Goal: Information Seeking & Learning: Learn about a topic

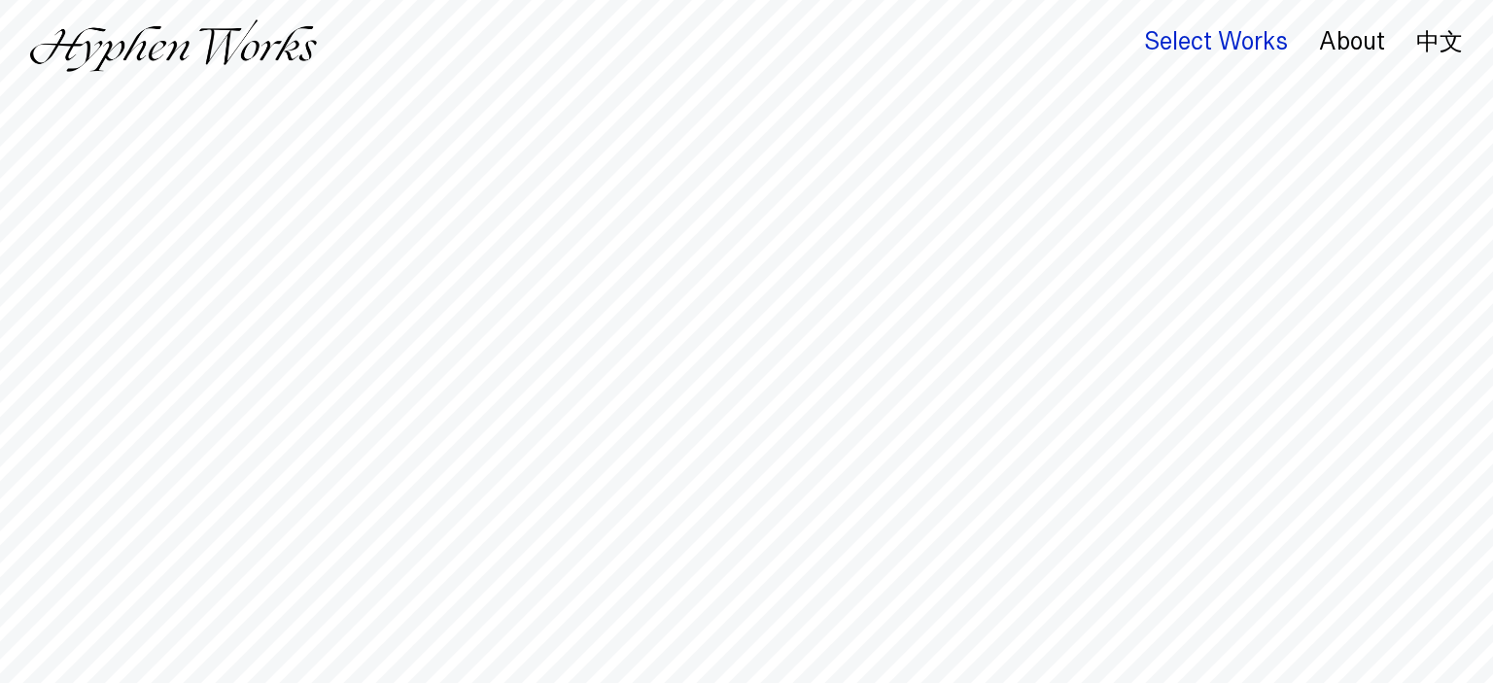
click at [1244, 44] on div "Select Works" at bounding box center [1216, 41] width 144 height 27
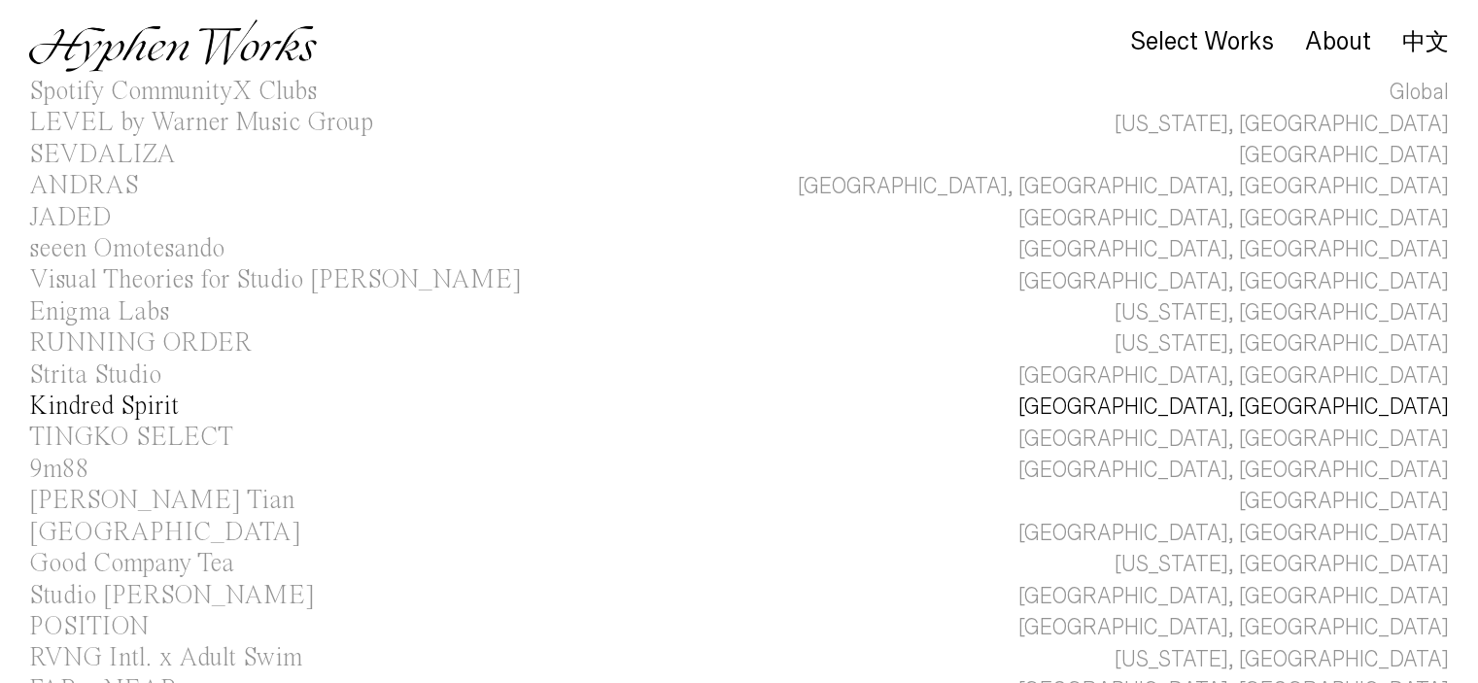
scroll to position [20, 0]
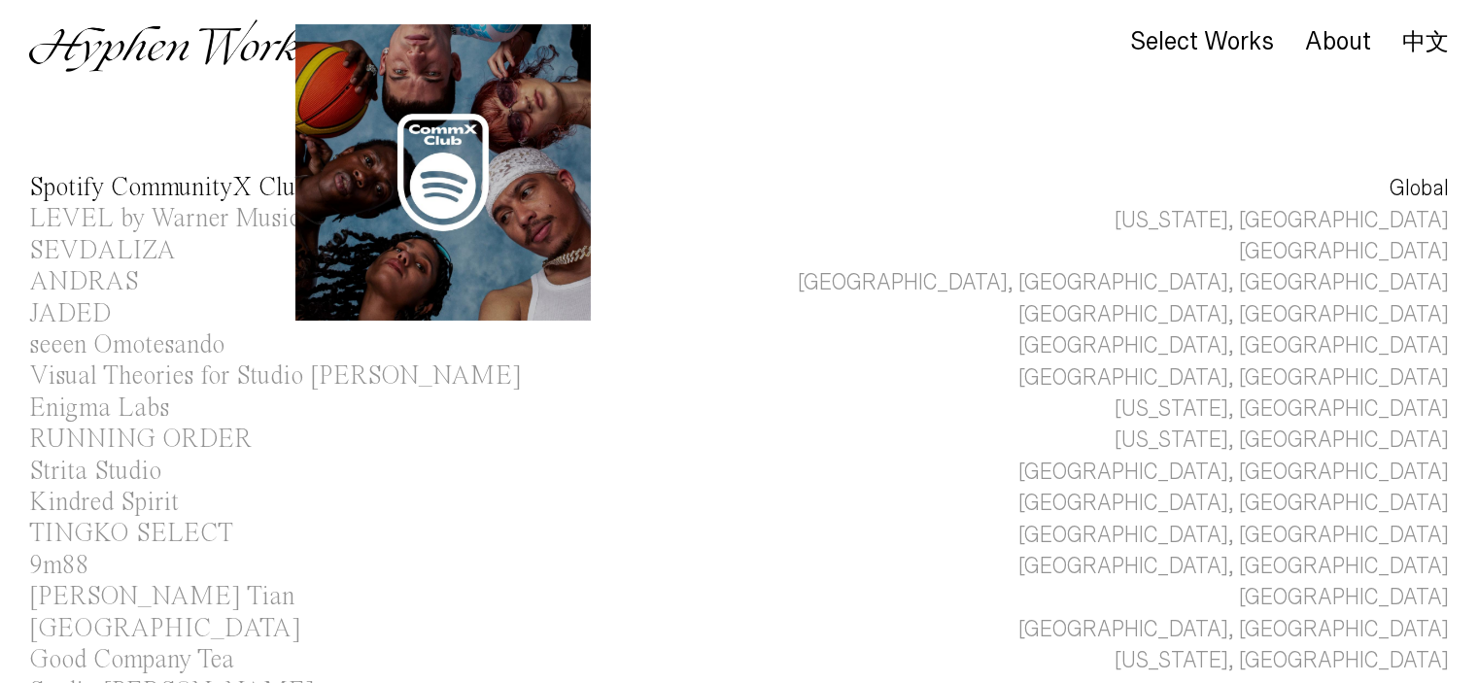
click at [128, 179] on div "Spotify CommunityX Clubs" at bounding box center [173, 188] width 288 height 26
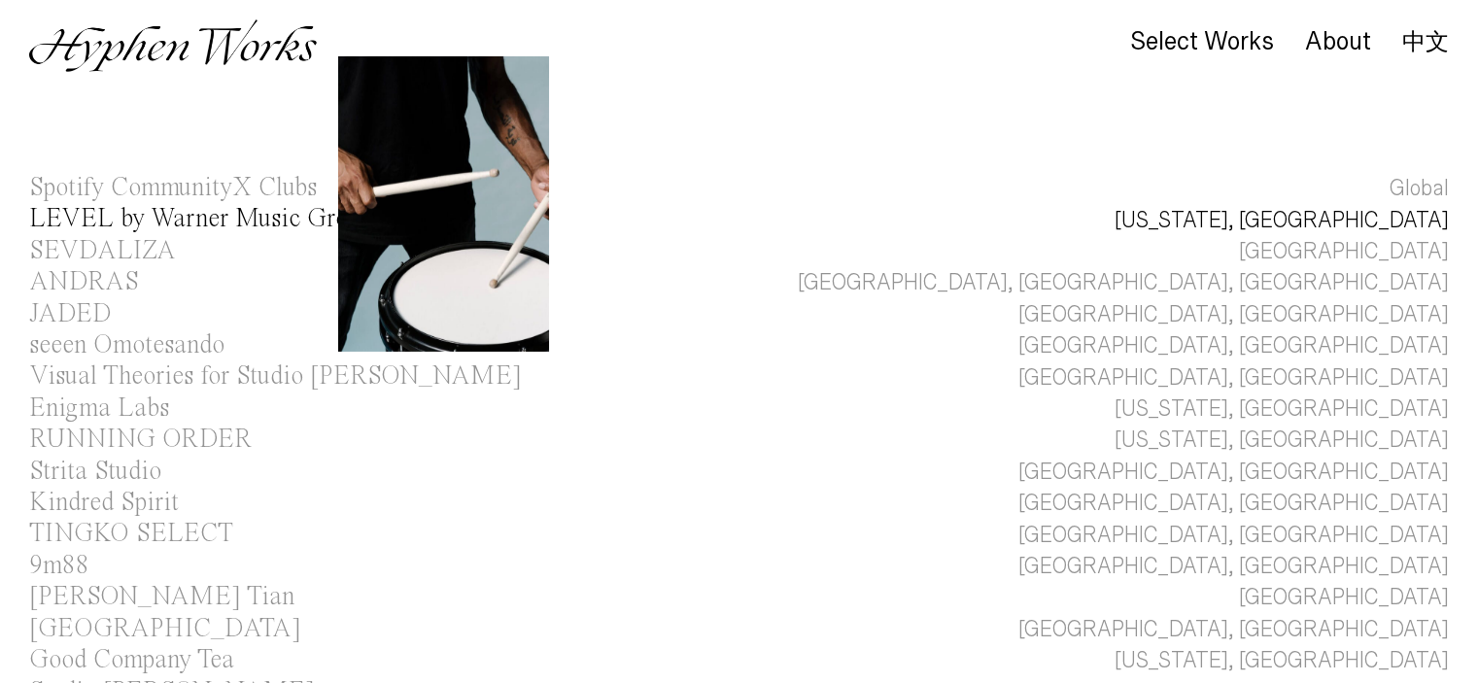
click at [119, 228] on div "LEVEL by Warner Music Group" at bounding box center [201, 219] width 344 height 26
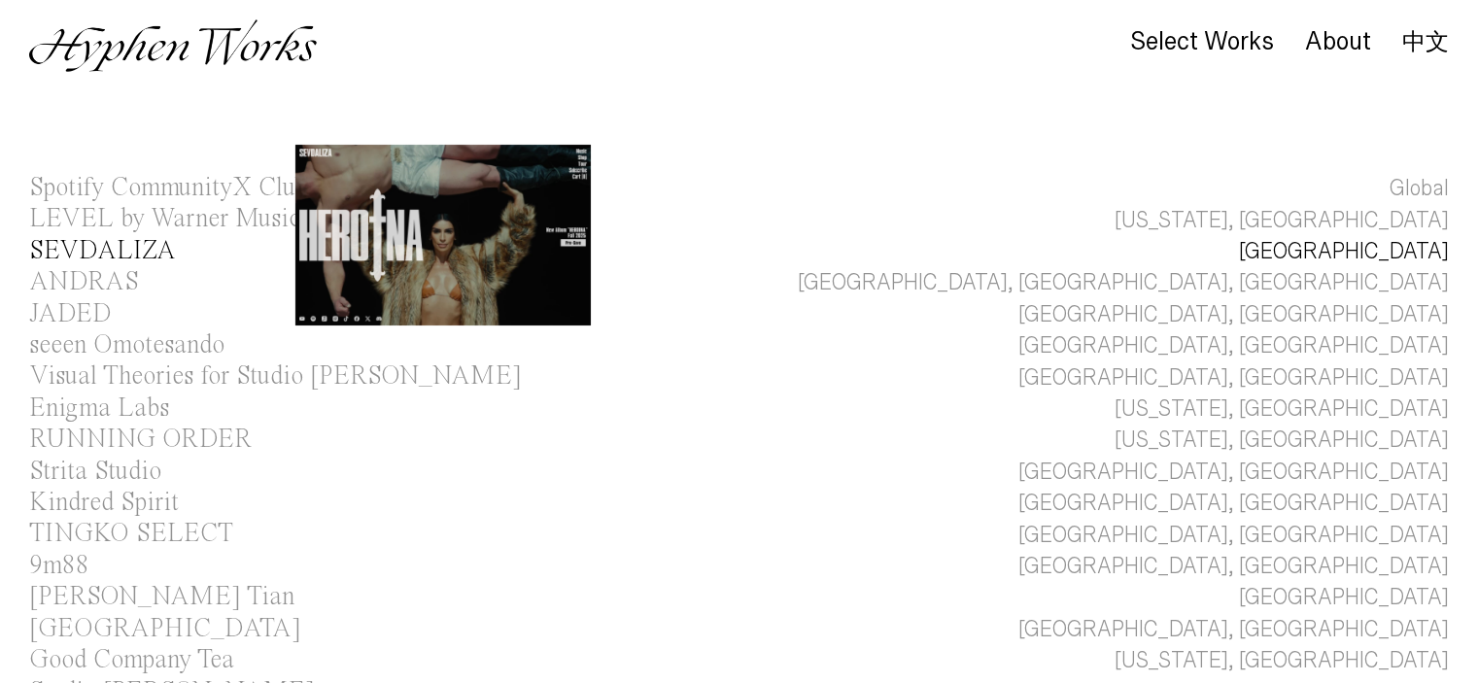
click at [106, 252] on div "SEVDALIZA" at bounding box center [102, 251] width 147 height 26
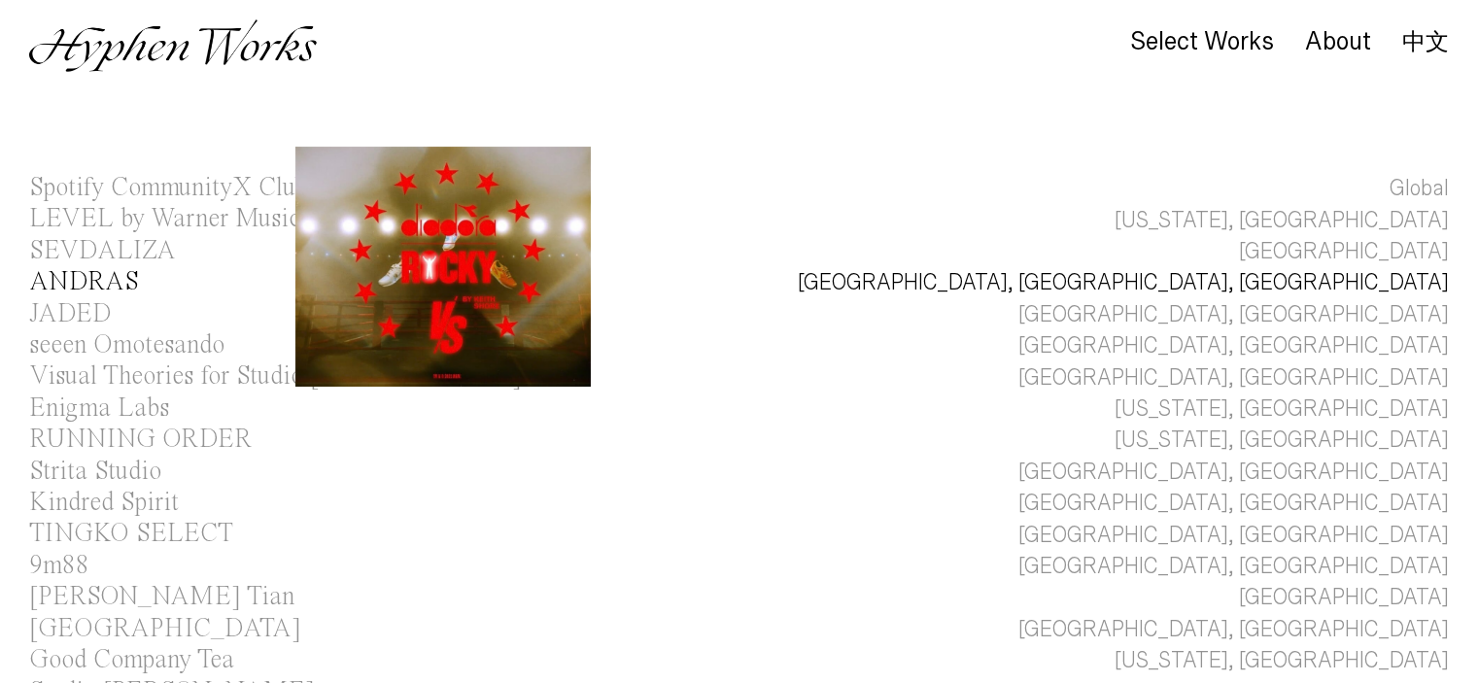
click at [96, 279] on div "ANDRAS" at bounding box center [84, 282] width 110 height 26
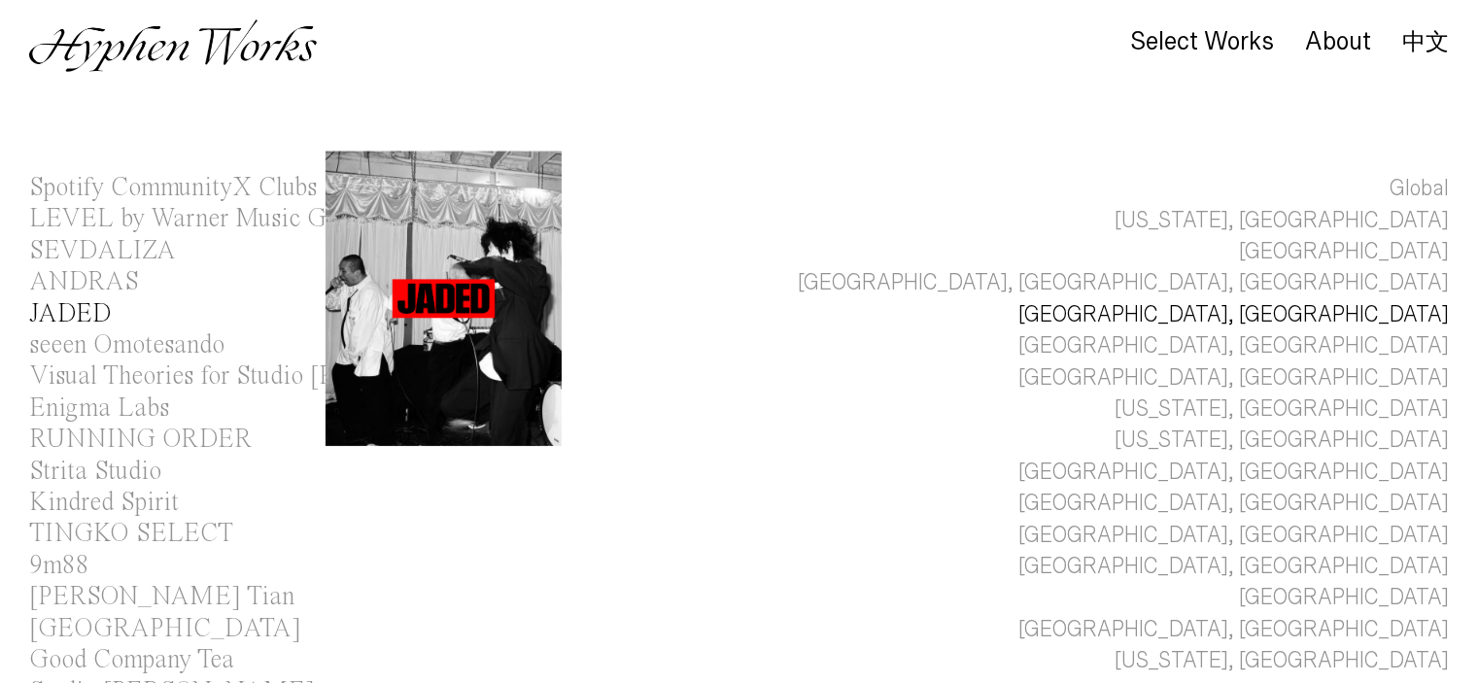
click at [82, 308] on div "JADED" at bounding box center [70, 314] width 83 height 26
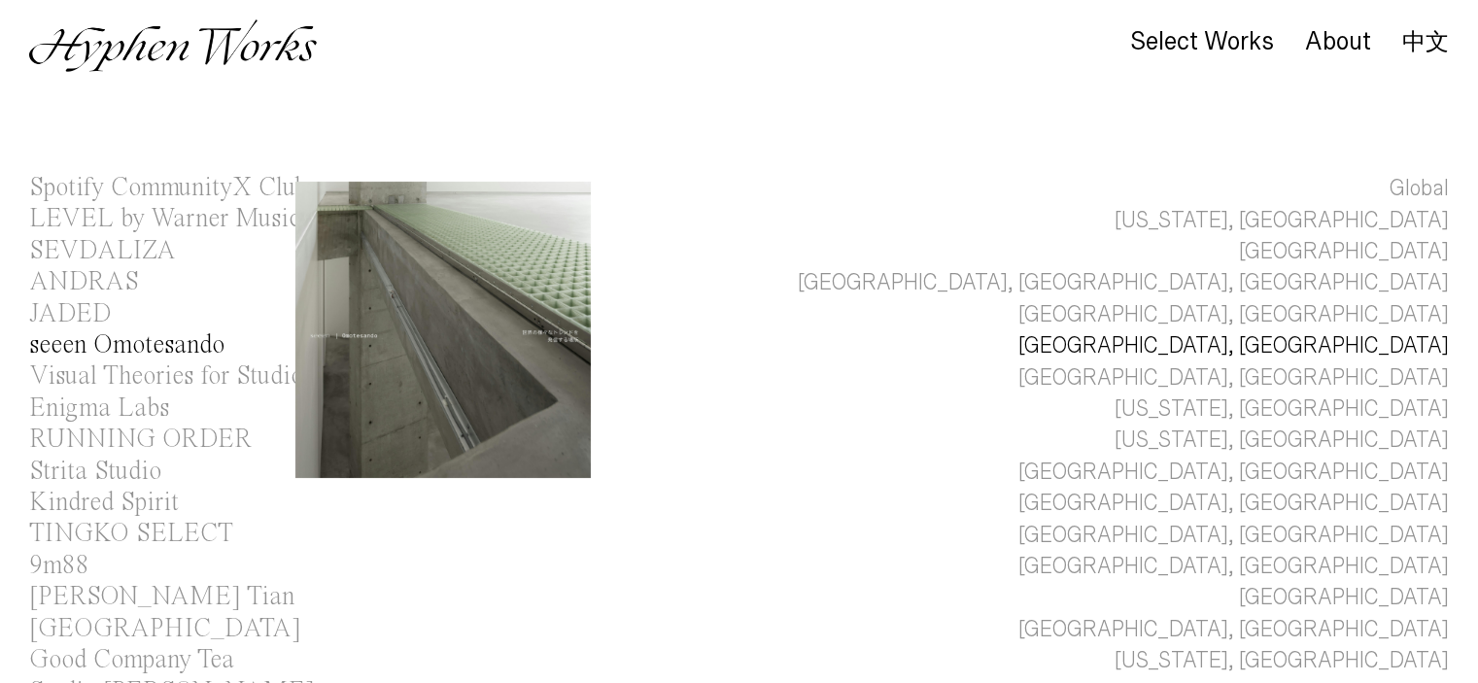
click at [81, 342] on div "seeen Omotesando" at bounding box center [126, 345] width 195 height 26
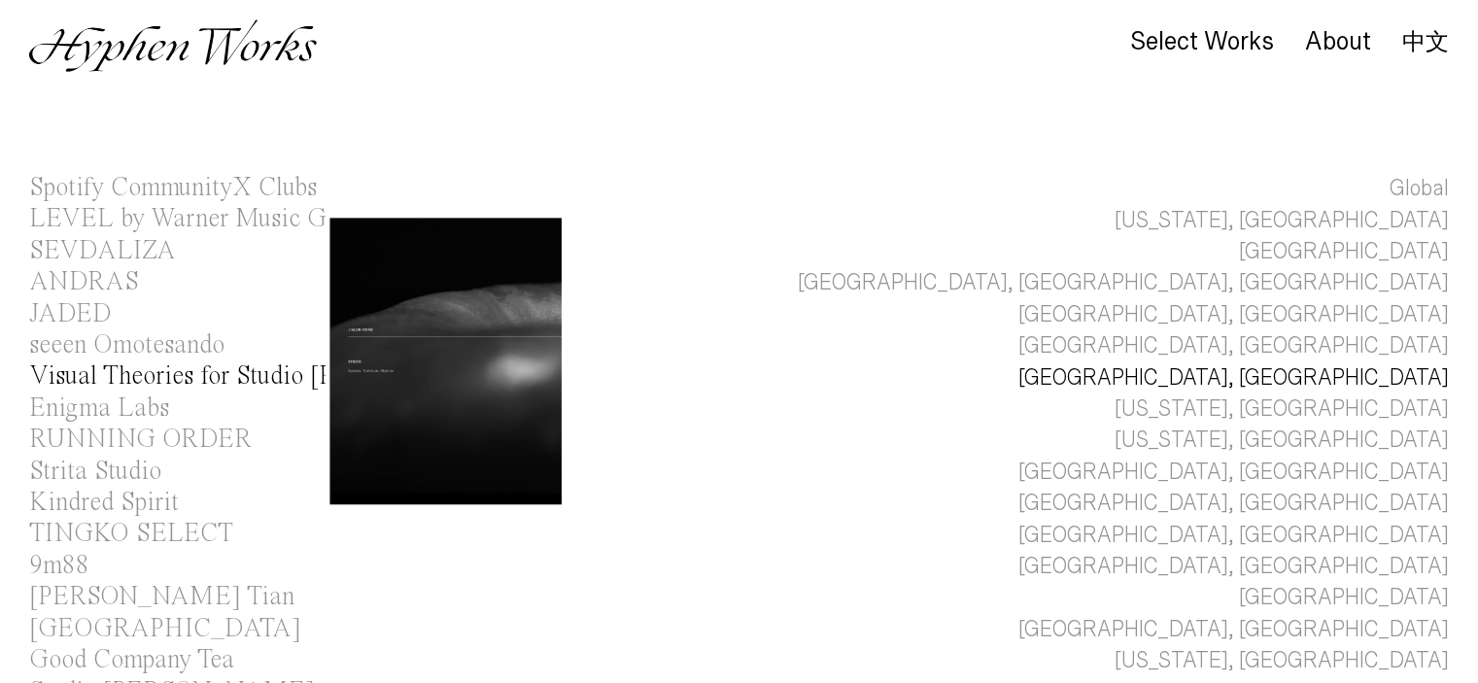
click at [82, 371] on div "Visual Theories for Studio Jialun Xiong" at bounding box center [275, 376] width 493 height 26
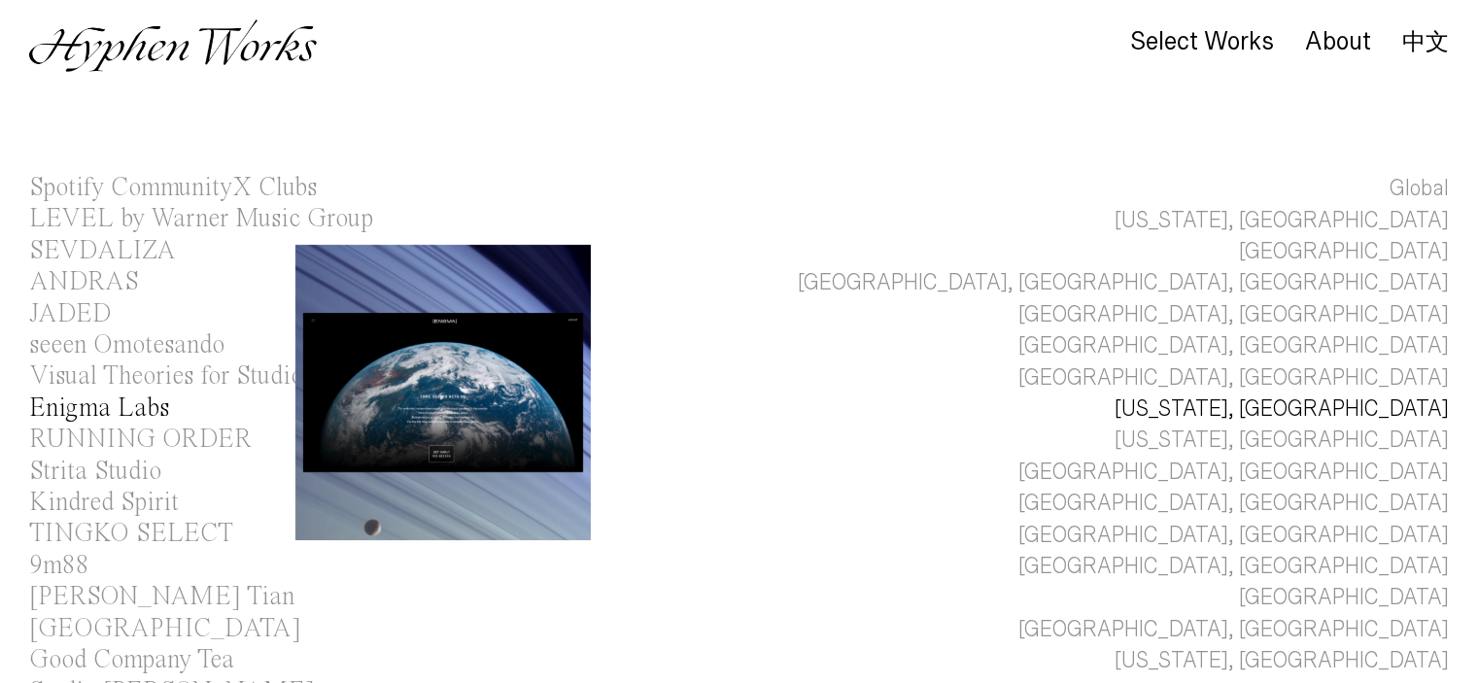
drag, startPoint x: 82, startPoint y: 411, endPoint x: 120, endPoint y: 375, distance: 52.2
click at [80, 410] on div "Enigma Labs" at bounding box center [99, 409] width 140 height 26
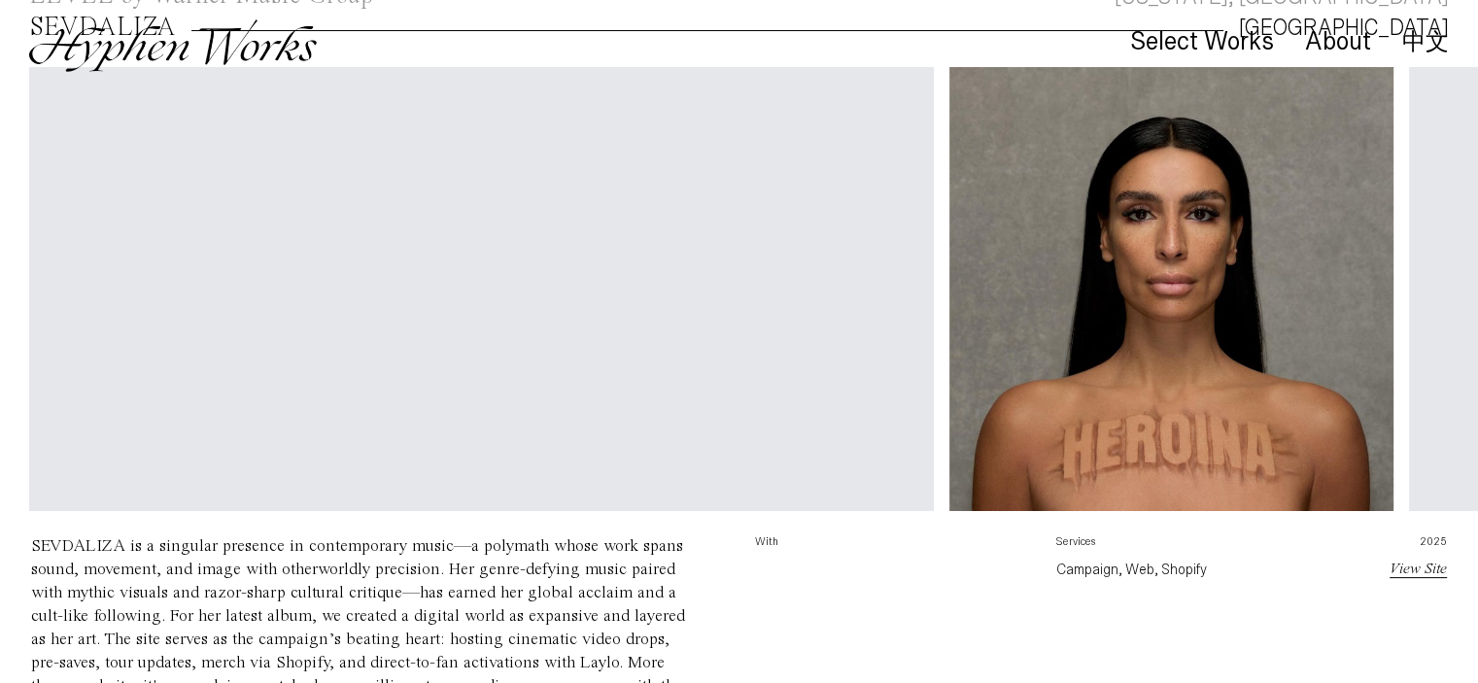
scroll to position [482, 0]
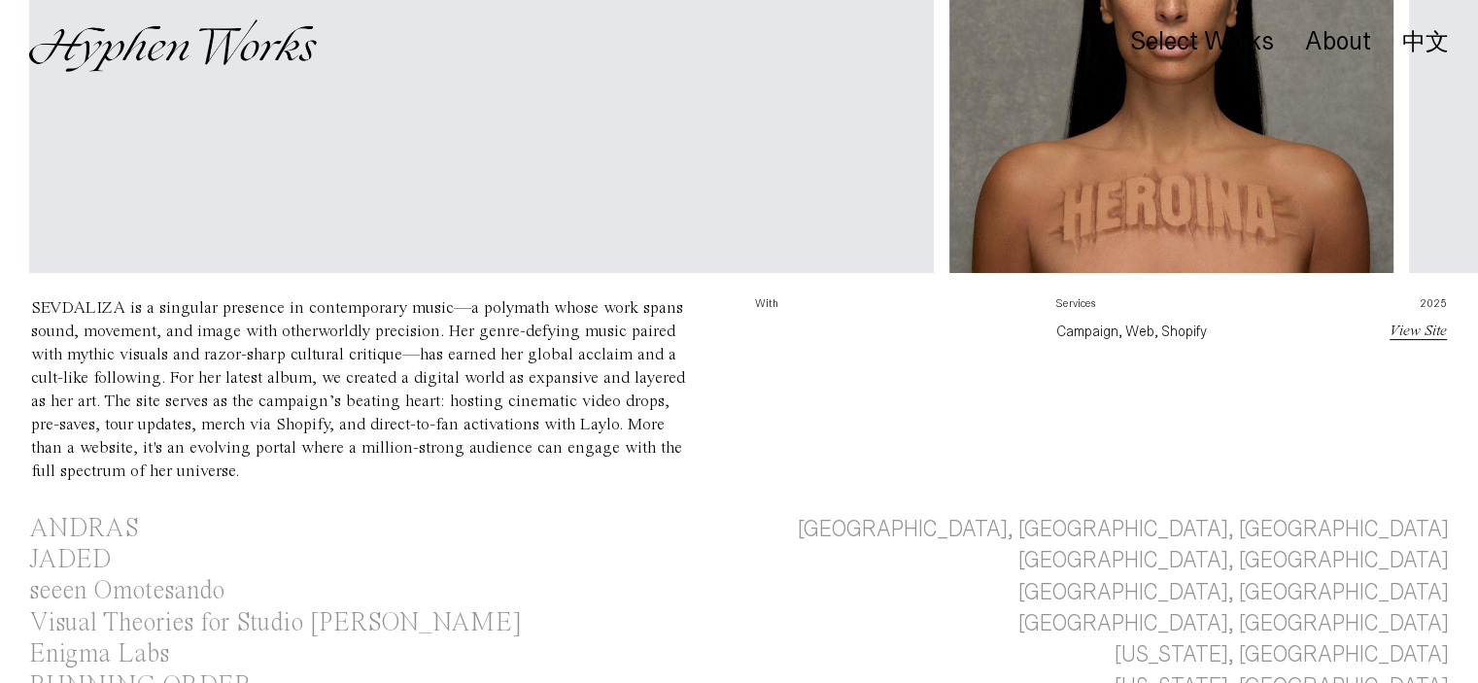
click at [1411, 343] on p "View Site" at bounding box center [1403, 331] width 88 height 23
click at [1419, 334] on link "View Site" at bounding box center [1418, 332] width 57 height 16
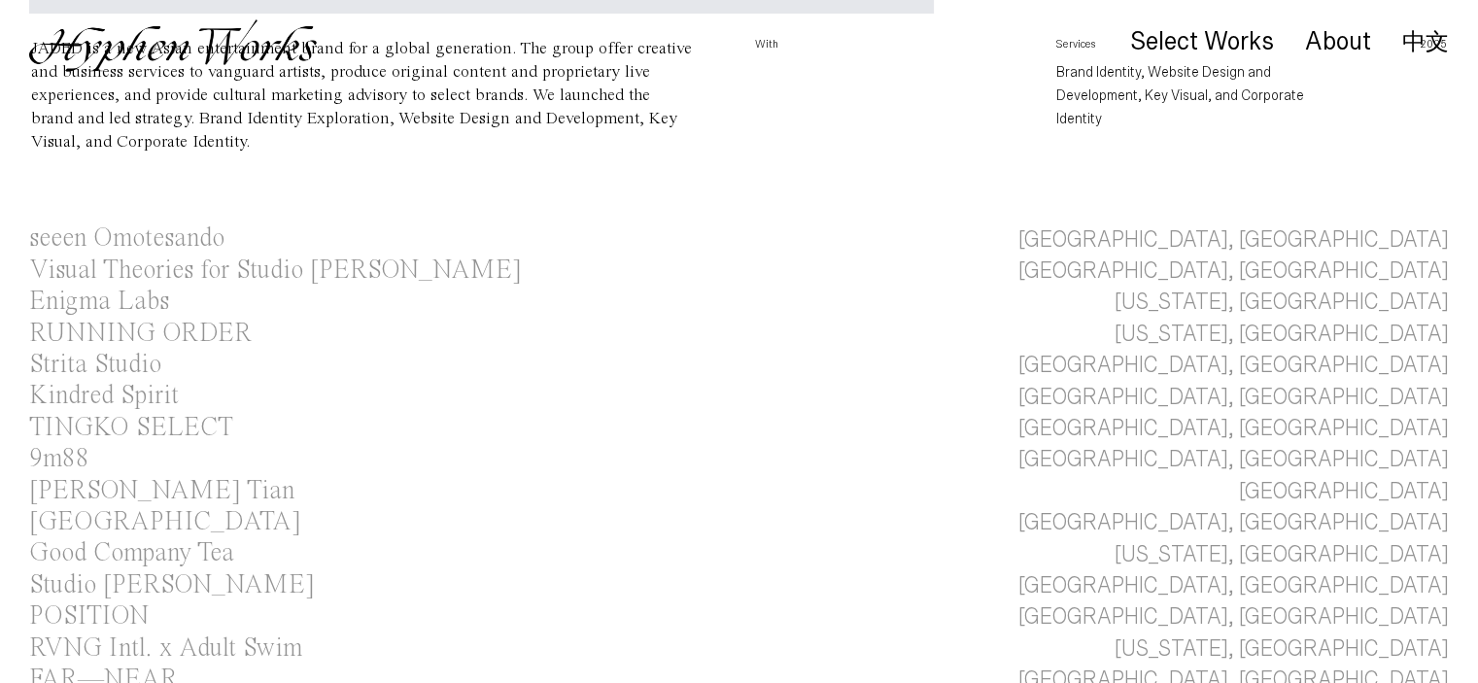
scroll to position [674, 0]
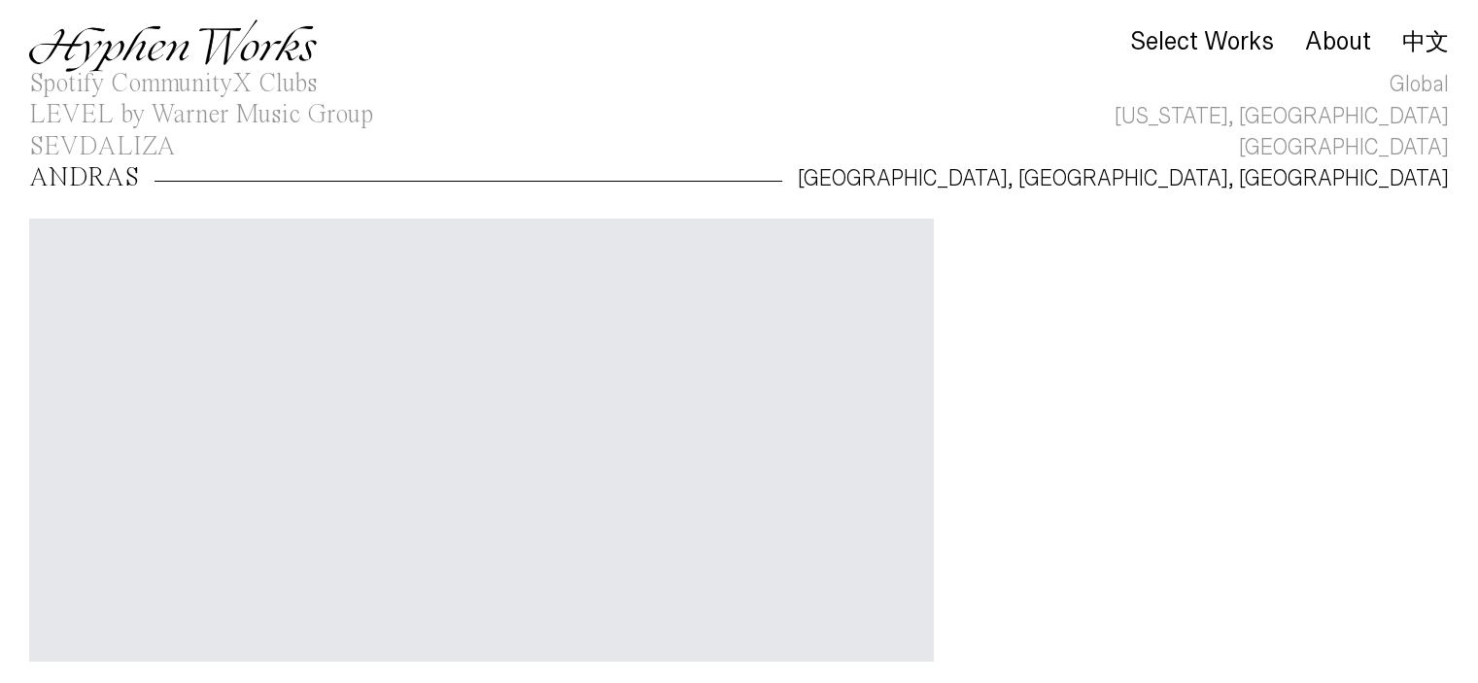
scroll to position [513, 0]
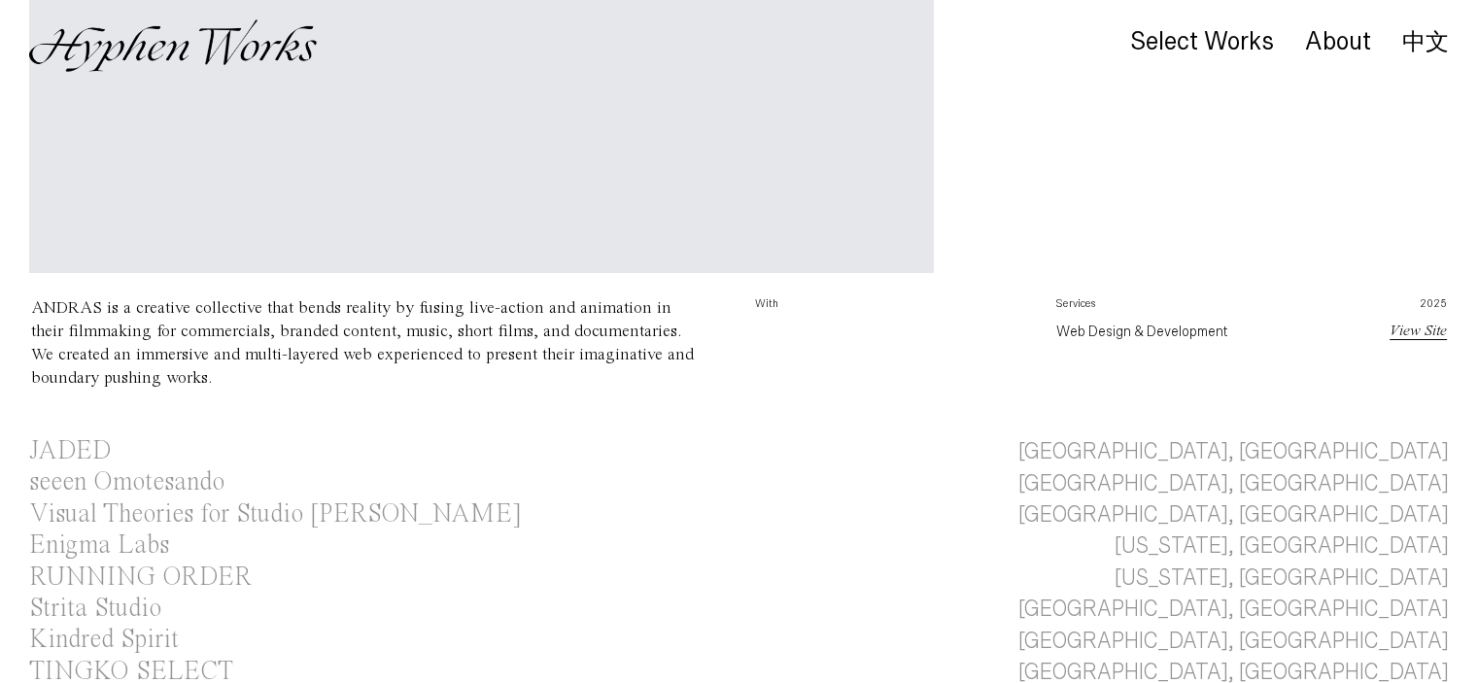
click at [1396, 337] on link "View Site" at bounding box center [1418, 332] width 57 height 16
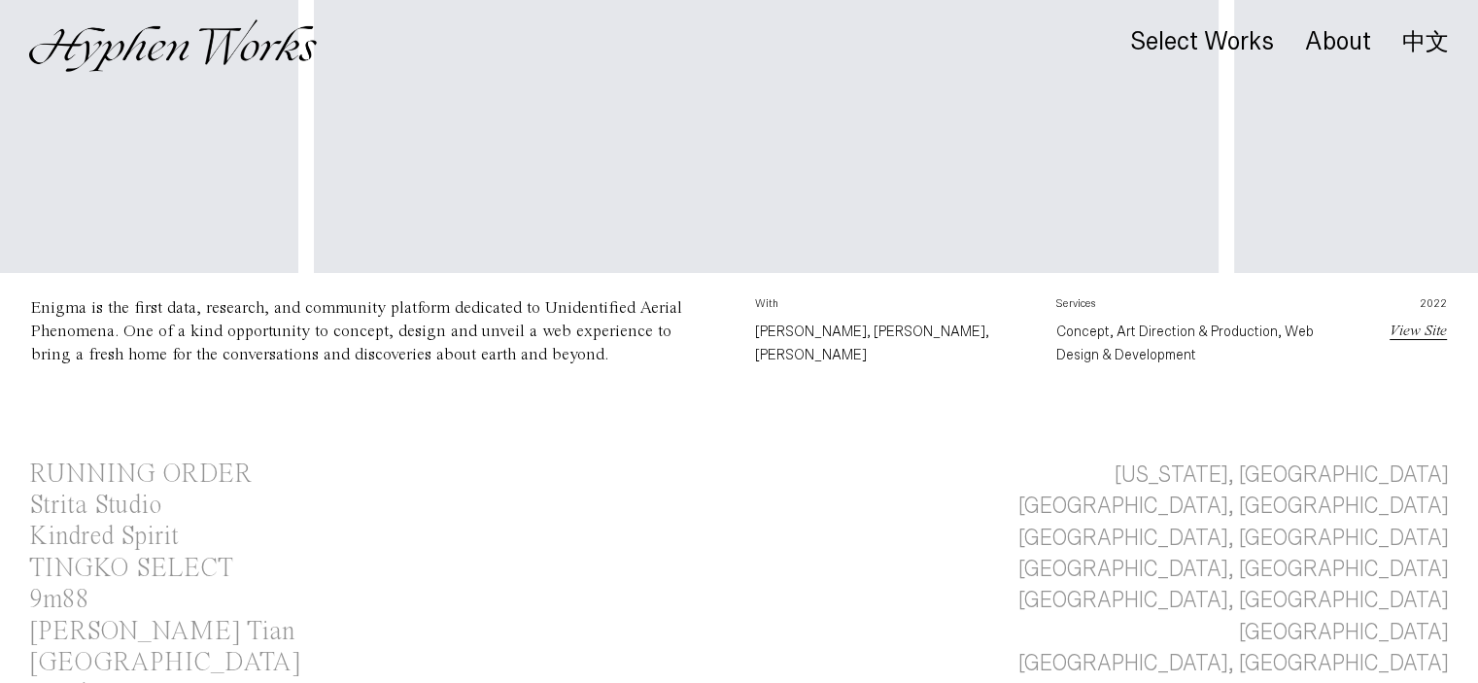
scroll to position [0, 1189]
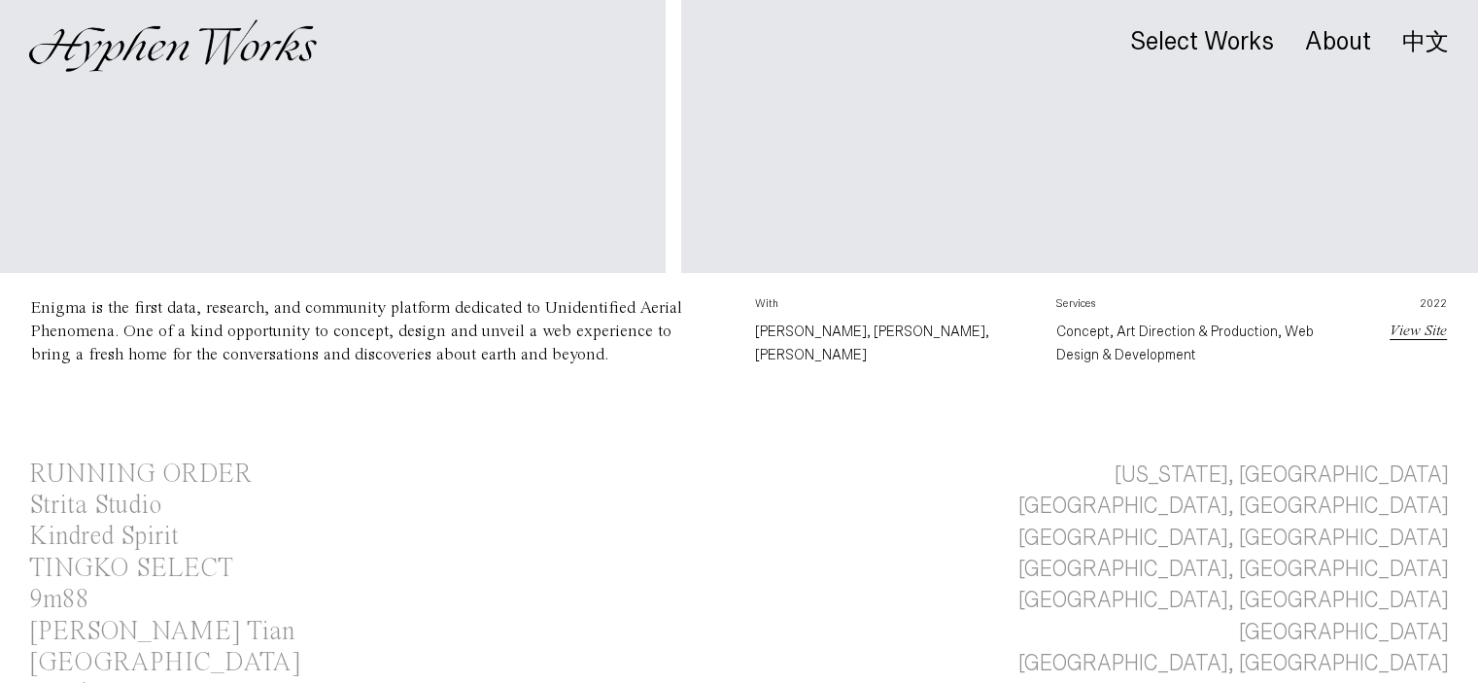
click at [1408, 331] on link "View Site" at bounding box center [1418, 332] width 57 height 16
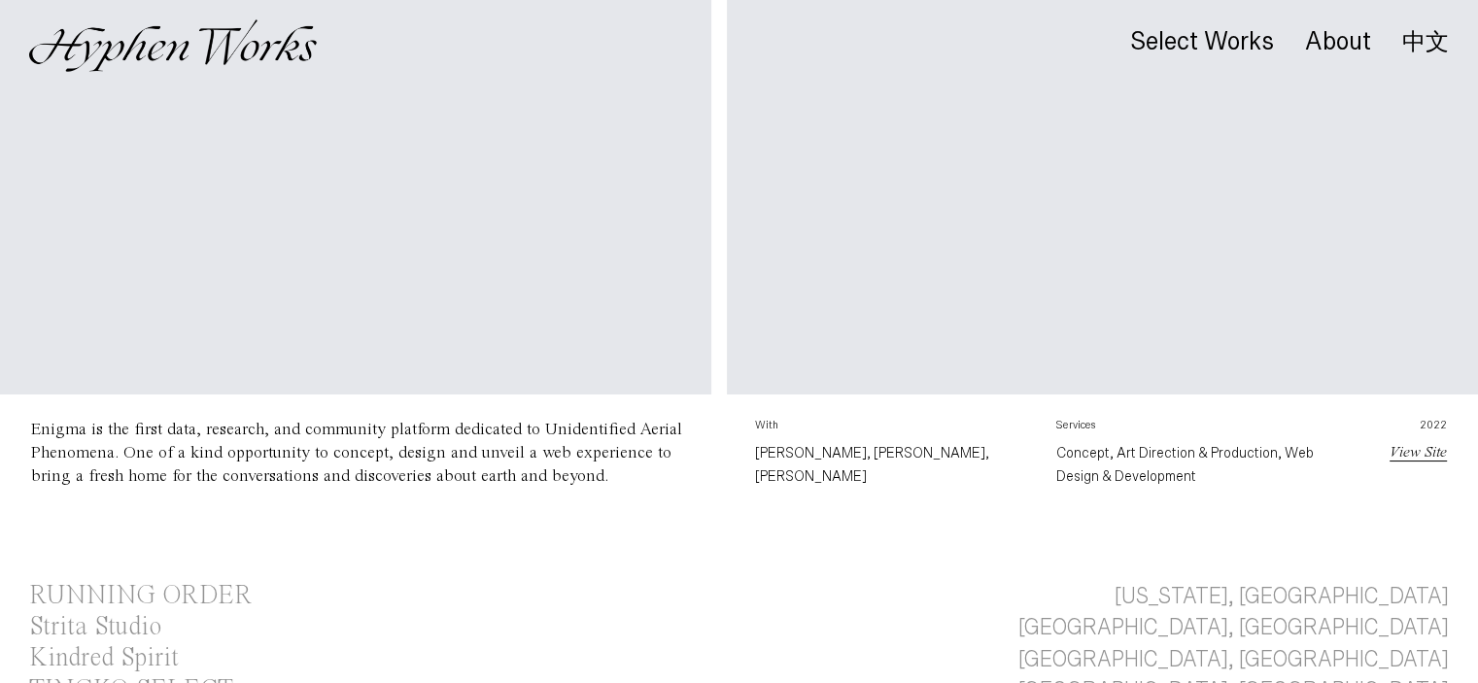
scroll to position [0, 1253]
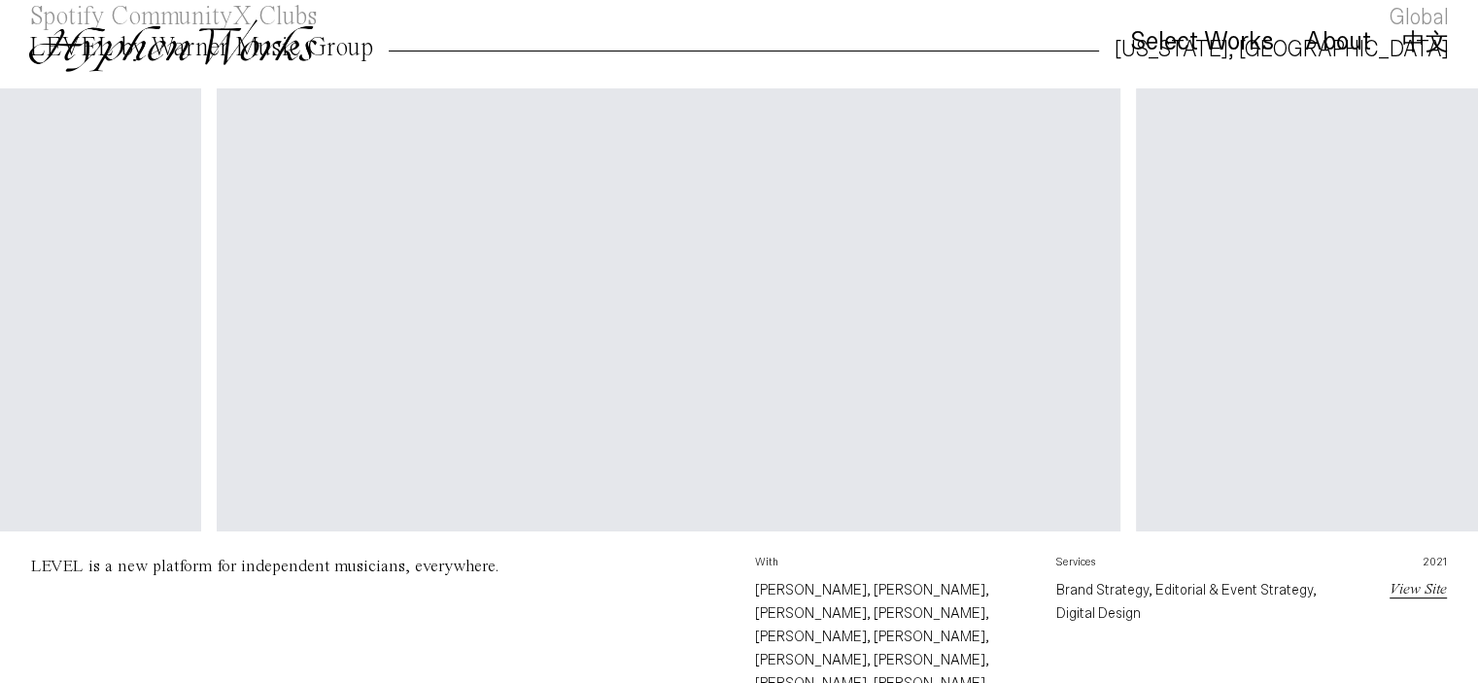
scroll to position [0, 4220]
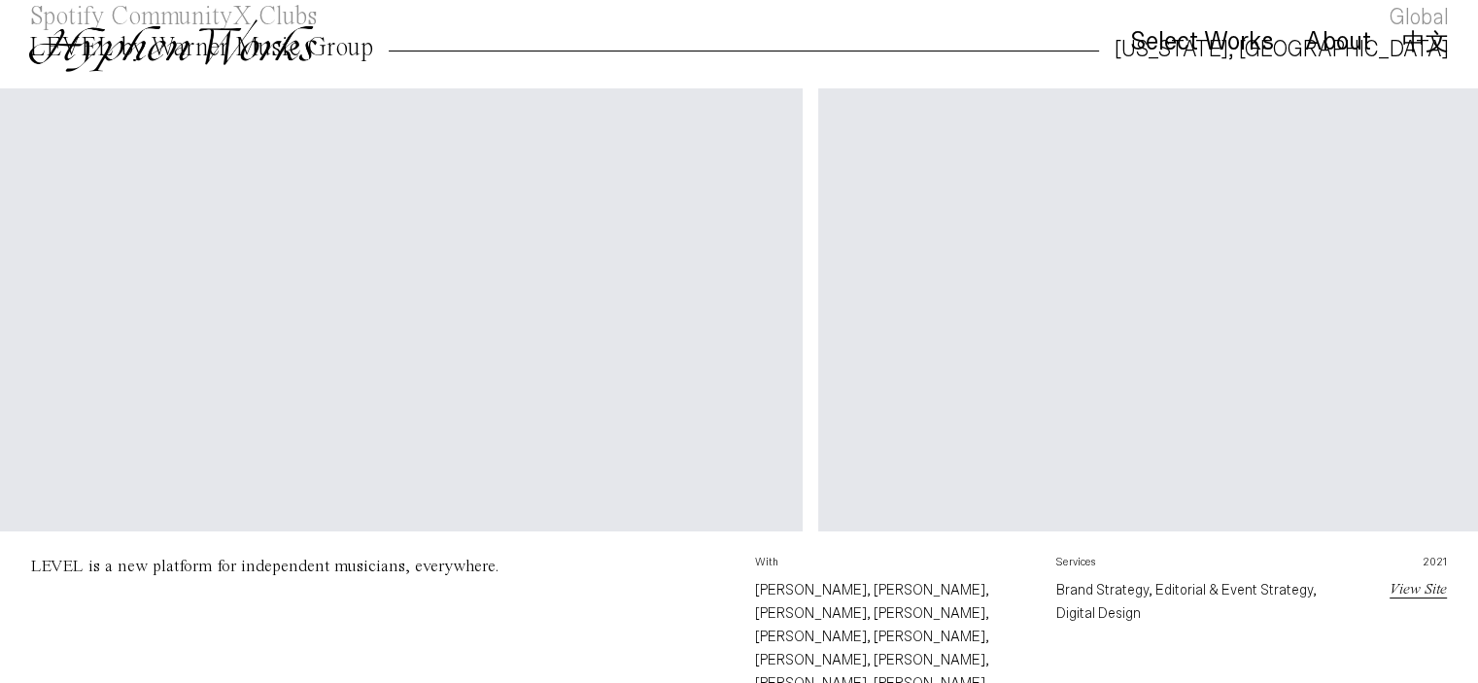
click at [1434, 595] on link "View Site" at bounding box center [1418, 590] width 57 height 16
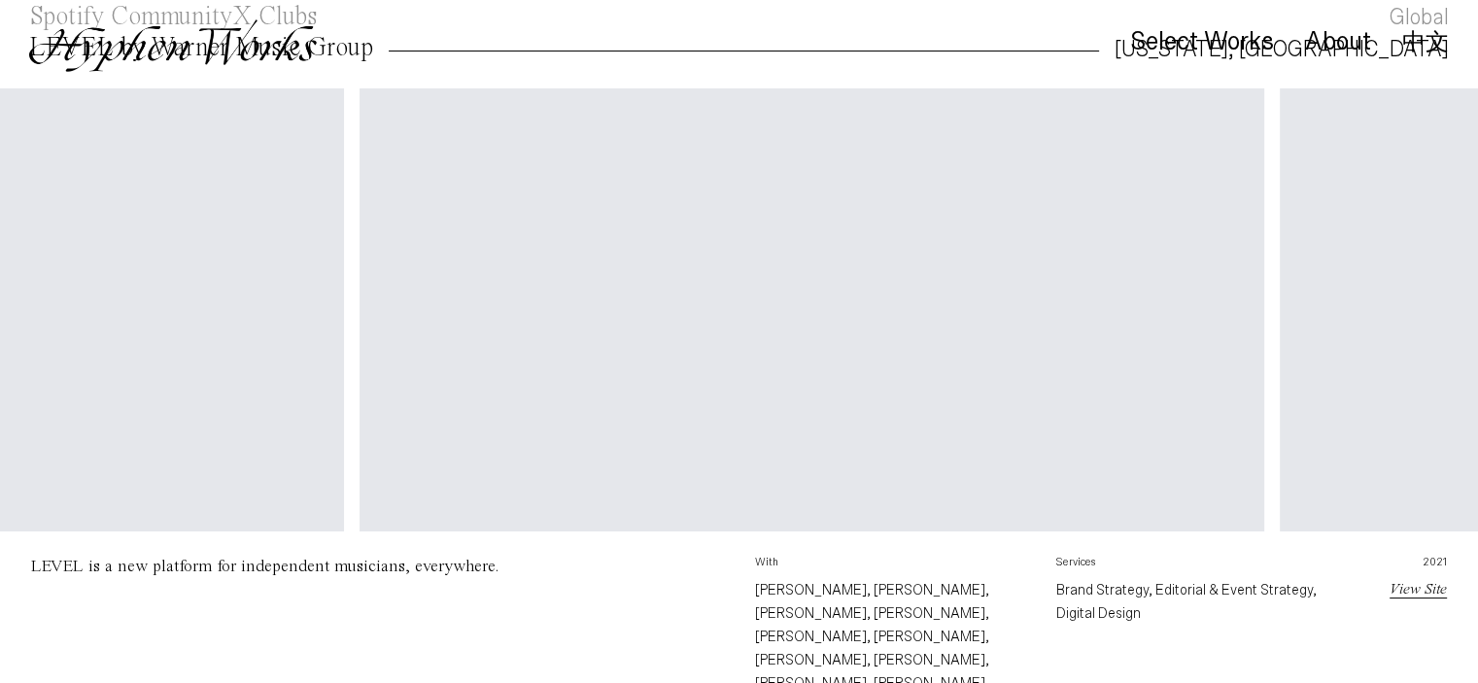
scroll to position [0, 3509]
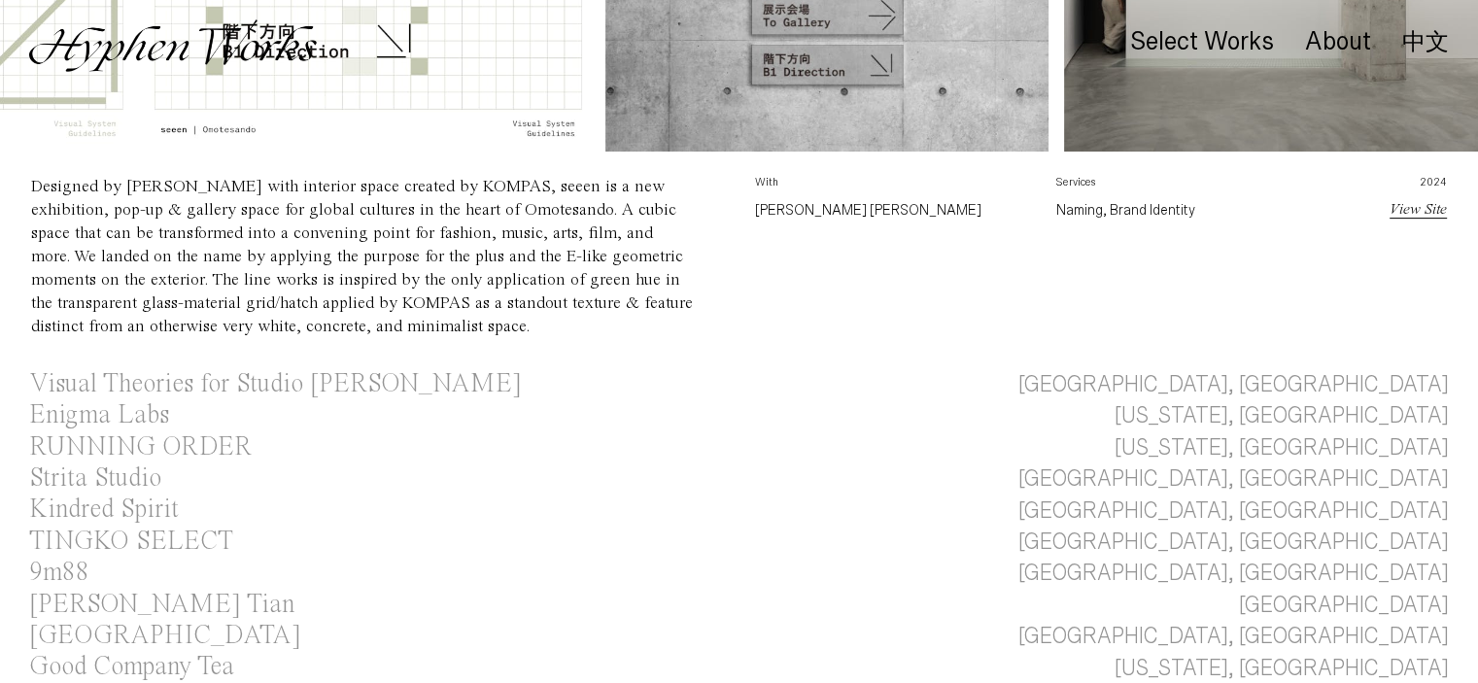
scroll to position [707, 0]
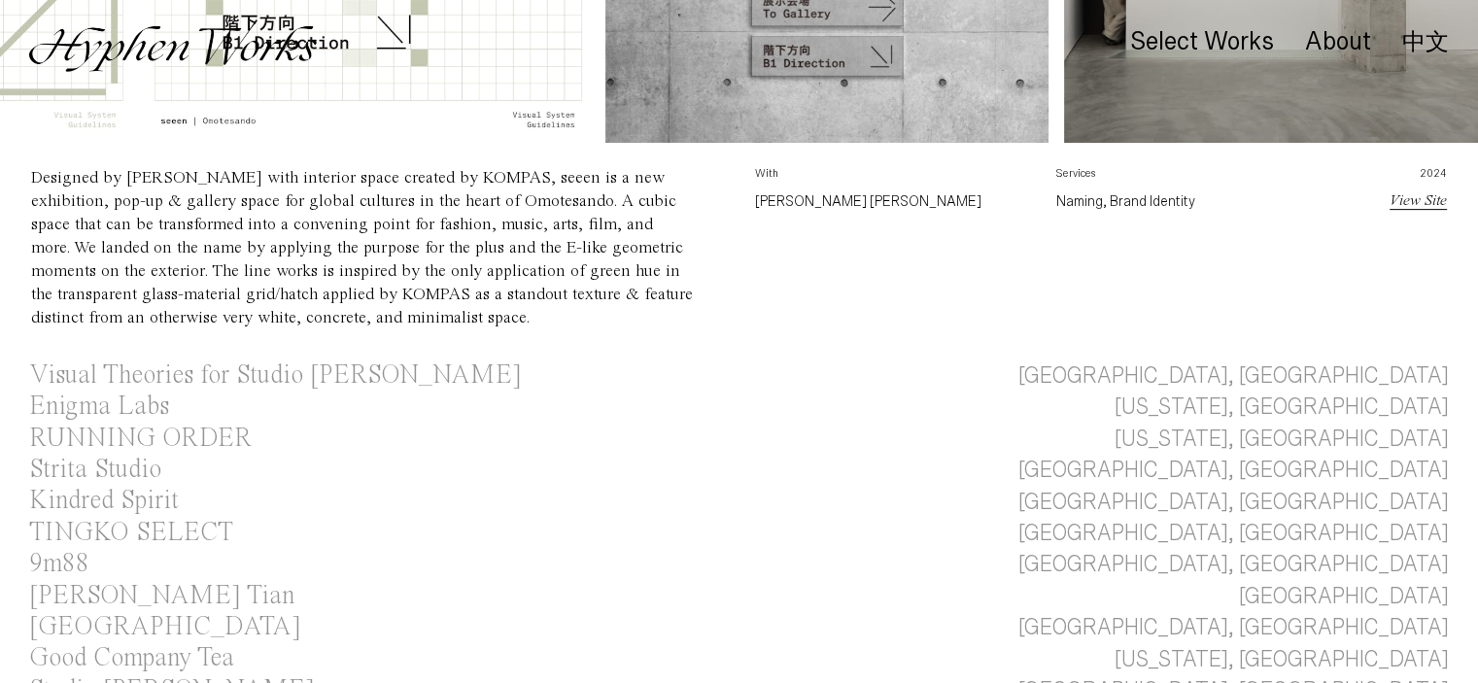
click at [1421, 204] on link "View Site" at bounding box center [1418, 201] width 57 height 16
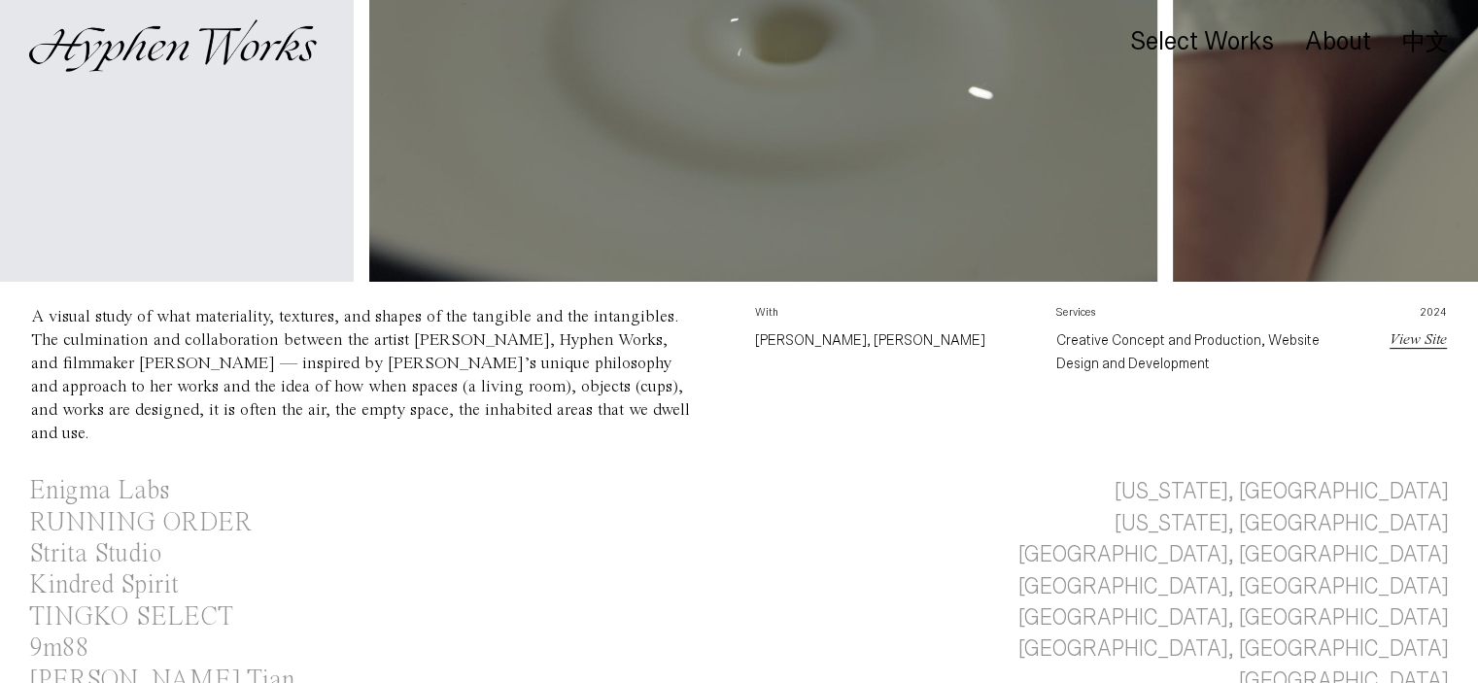
scroll to position [607, 0]
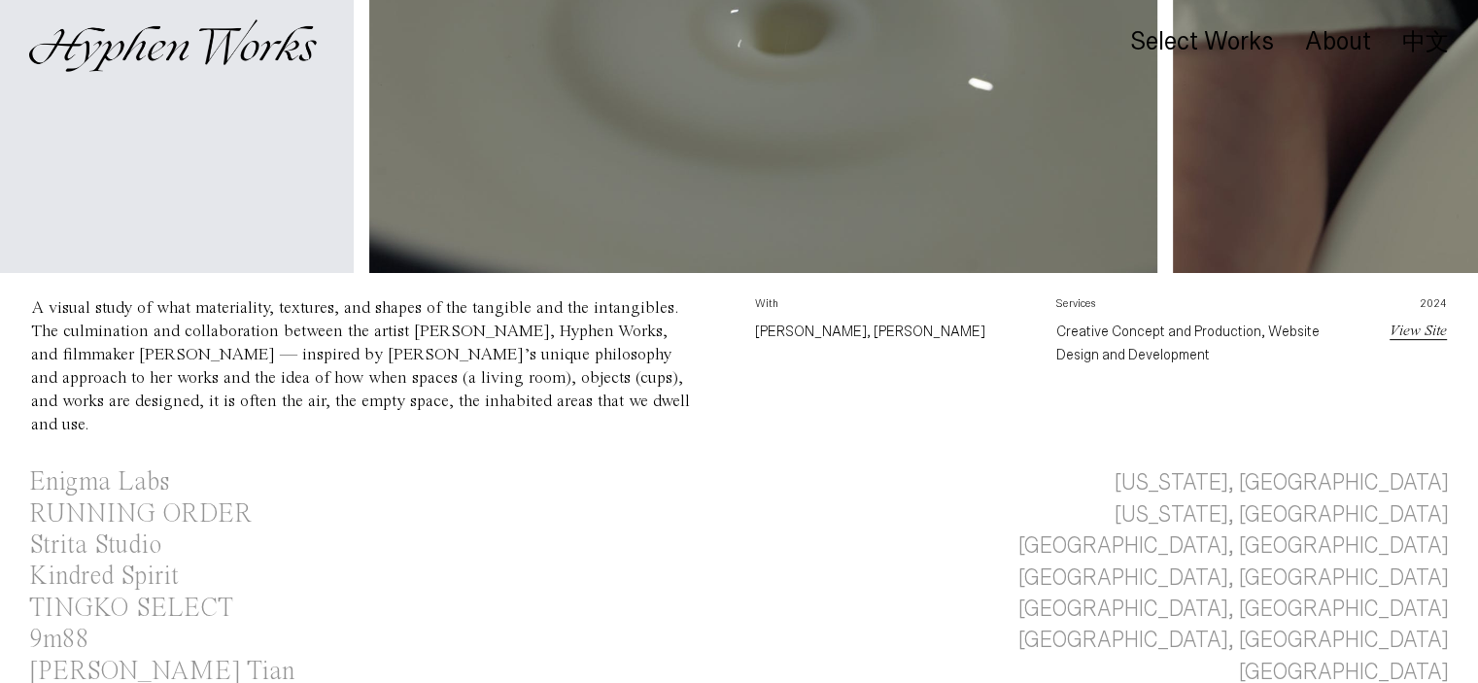
click at [1407, 332] on link "View Site" at bounding box center [1418, 332] width 57 height 16
